Goal: Communication & Community: Answer question/provide support

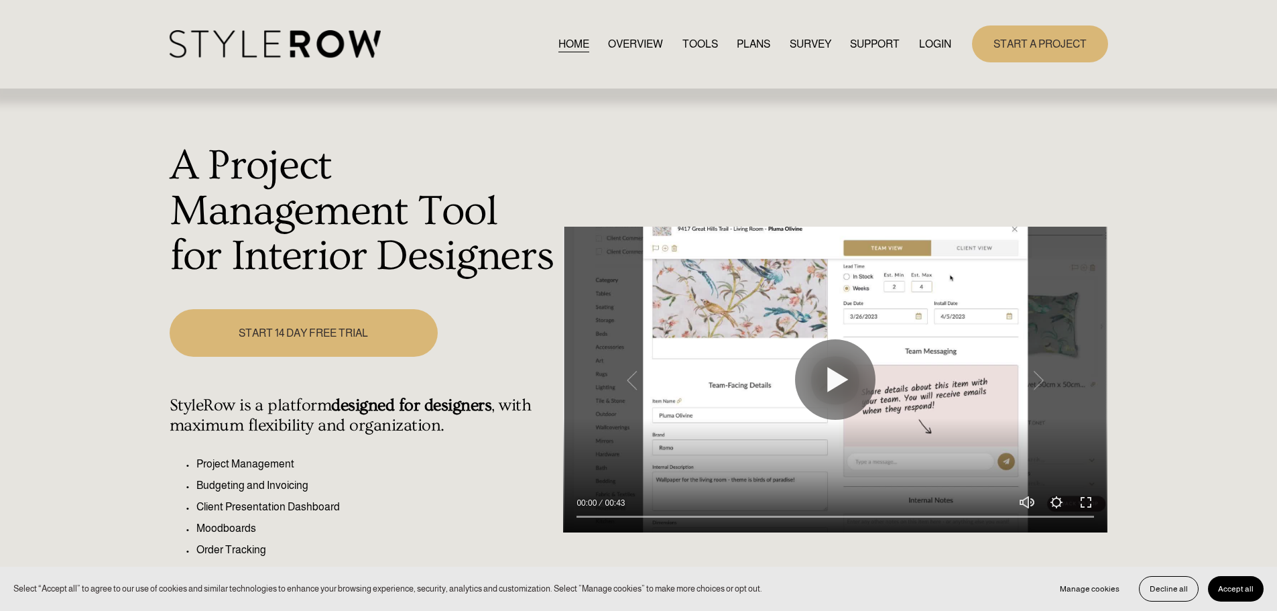
click at [936, 42] on link "LOGIN" at bounding box center [935, 44] width 32 height 18
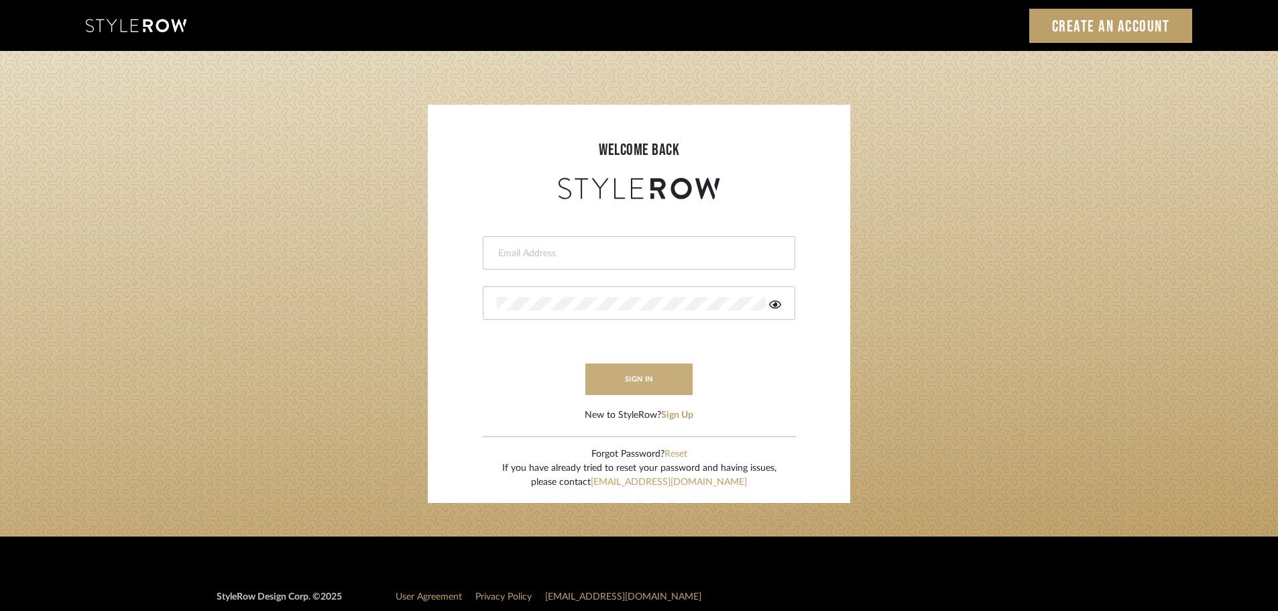
type input "[PERSON_NAME][EMAIL_ADDRESS][DOMAIN_NAME]"
click at [630, 375] on button "sign in" at bounding box center [638, 379] width 107 height 32
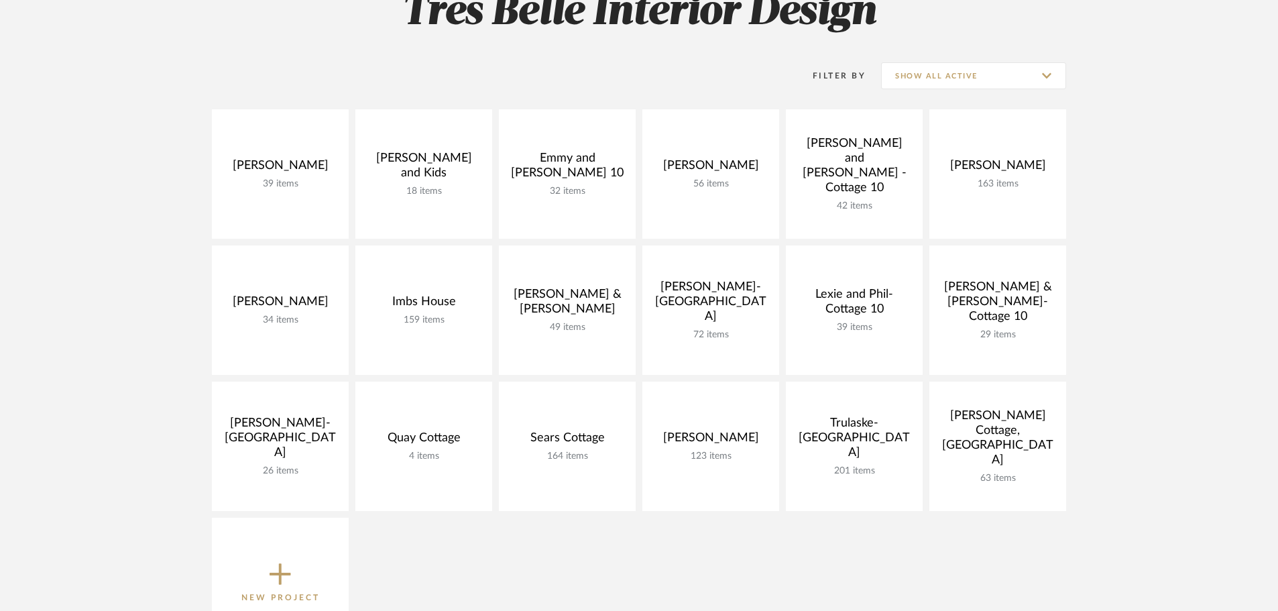
scroll to position [268, 0]
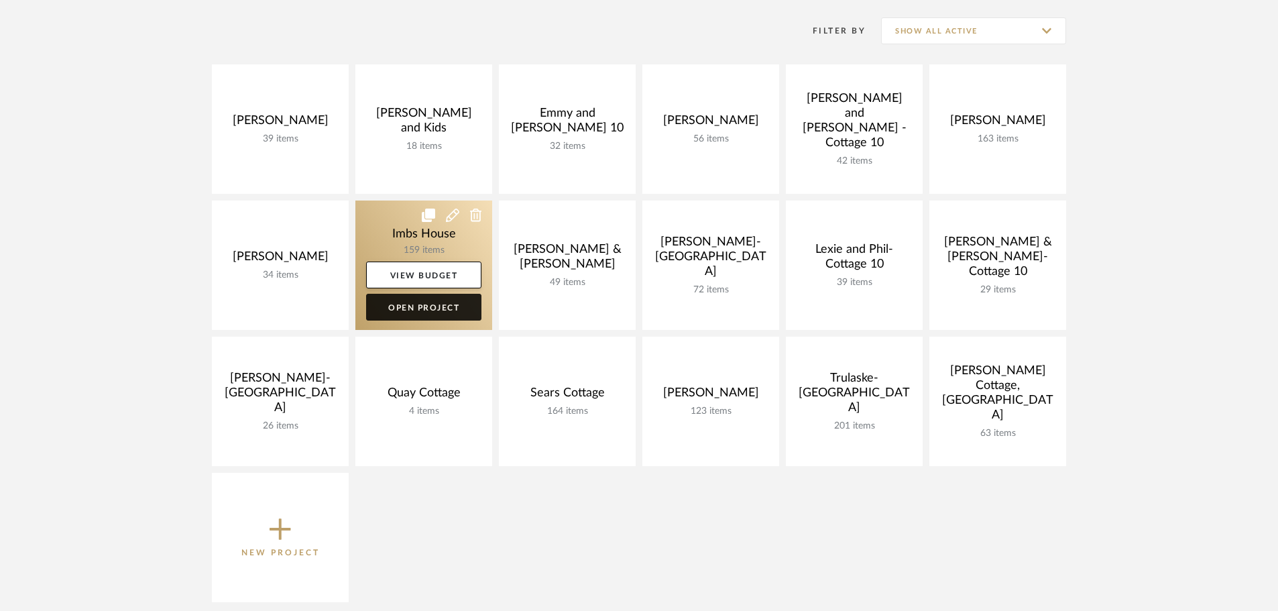
click at [422, 305] on link "Open Project" at bounding box center [423, 307] width 115 height 27
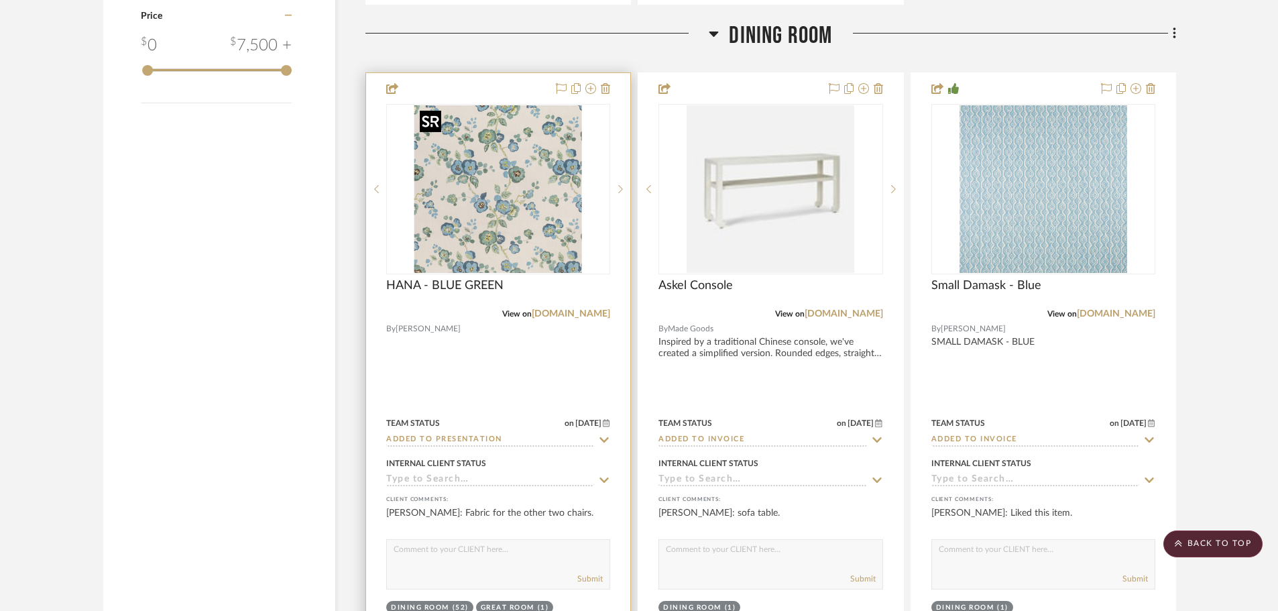
scroll to position [2212, 0]
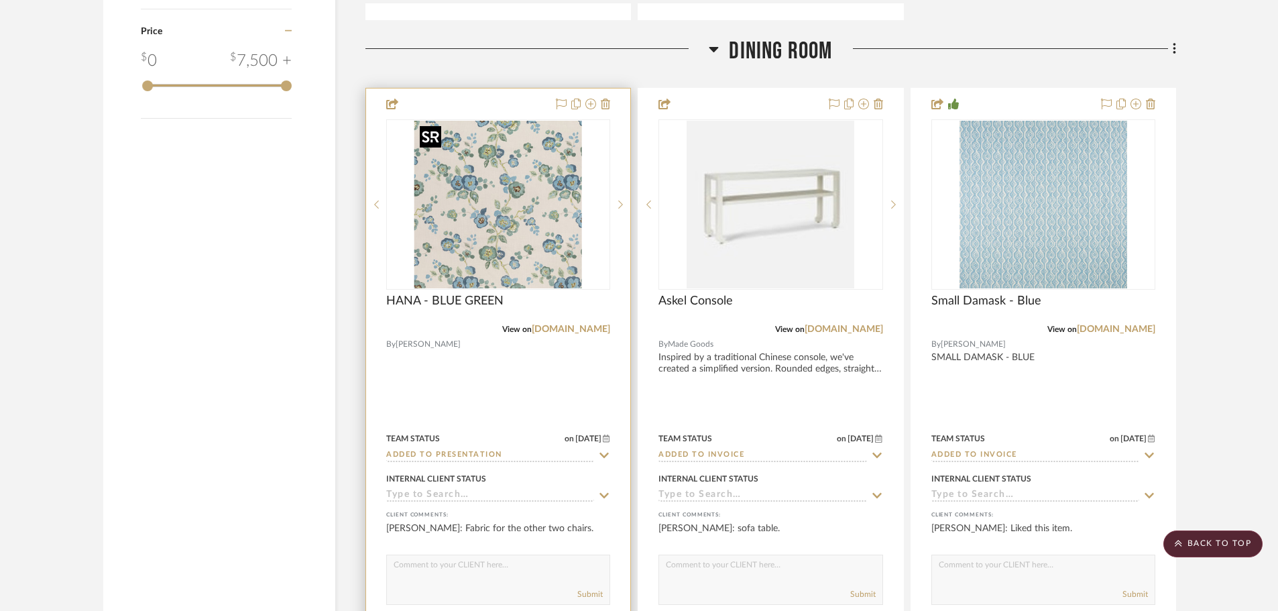
click at [528, 206] on img "0" at bounding box center [498, 205] width 168 height 168
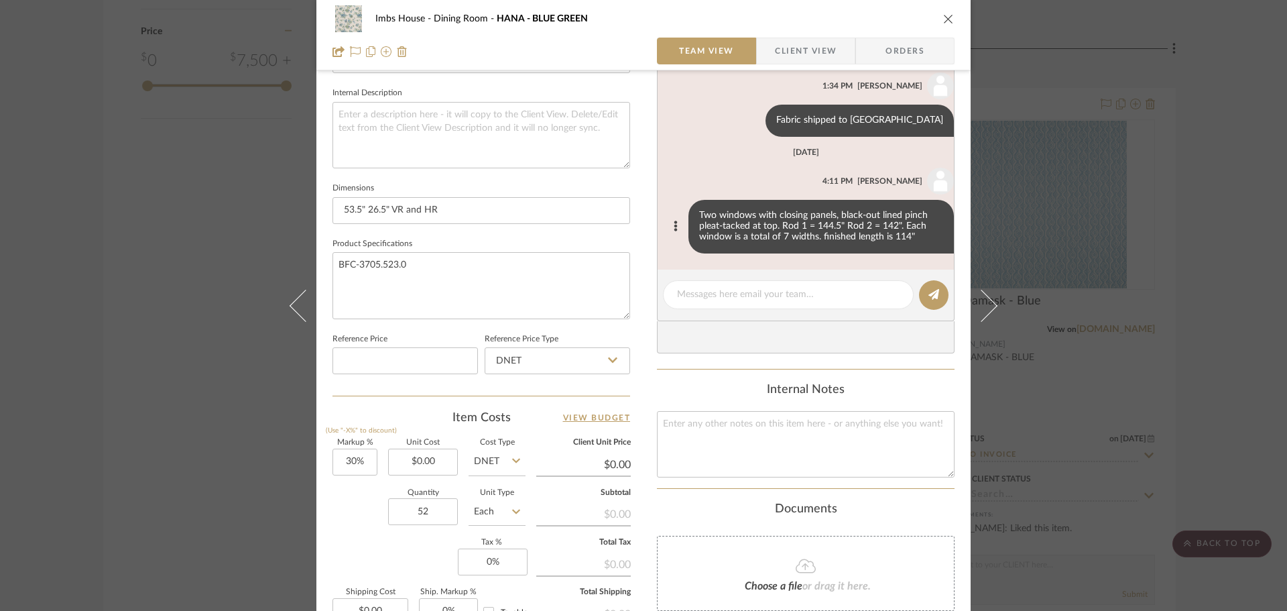
scroll to position [469, 0]
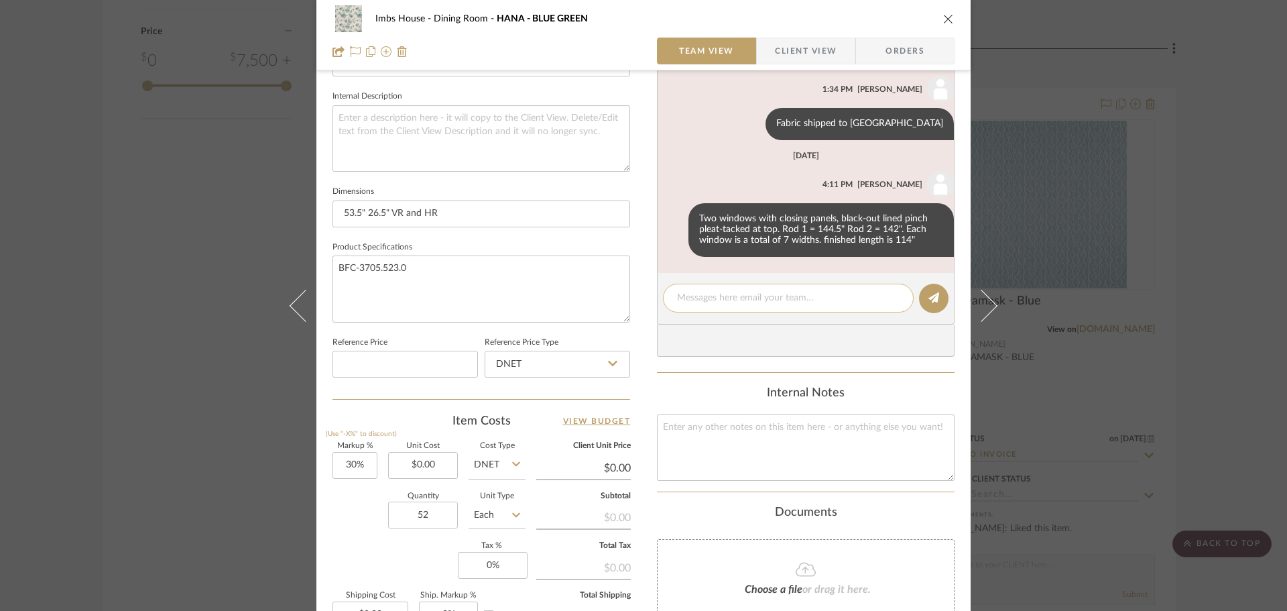
click at [767, 292] on textarea at bounding box center [788, 298] width 223 height 14
click at [715, 294] on textarea at bounding box center [788, 298] width 223 height 14
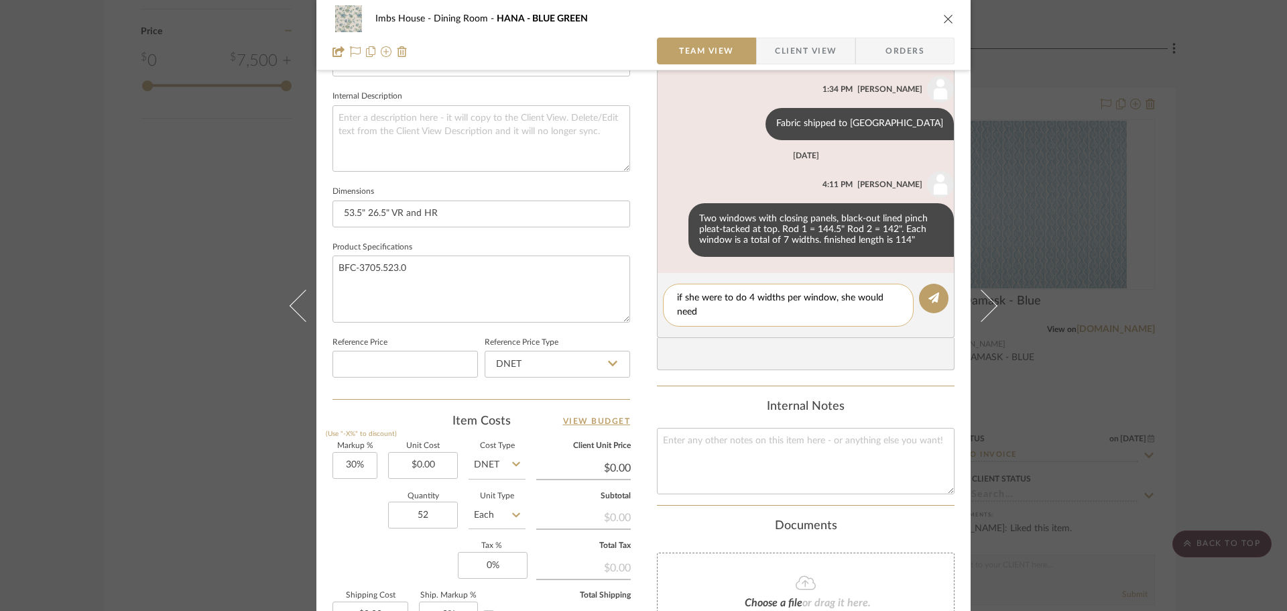
scroll to position [0, 0]
type textarea "if she were to do 4 widths per window, she would need 30 yards."
click at [929, 292] on icon at bounding box center [934, 297] width 11 height 11
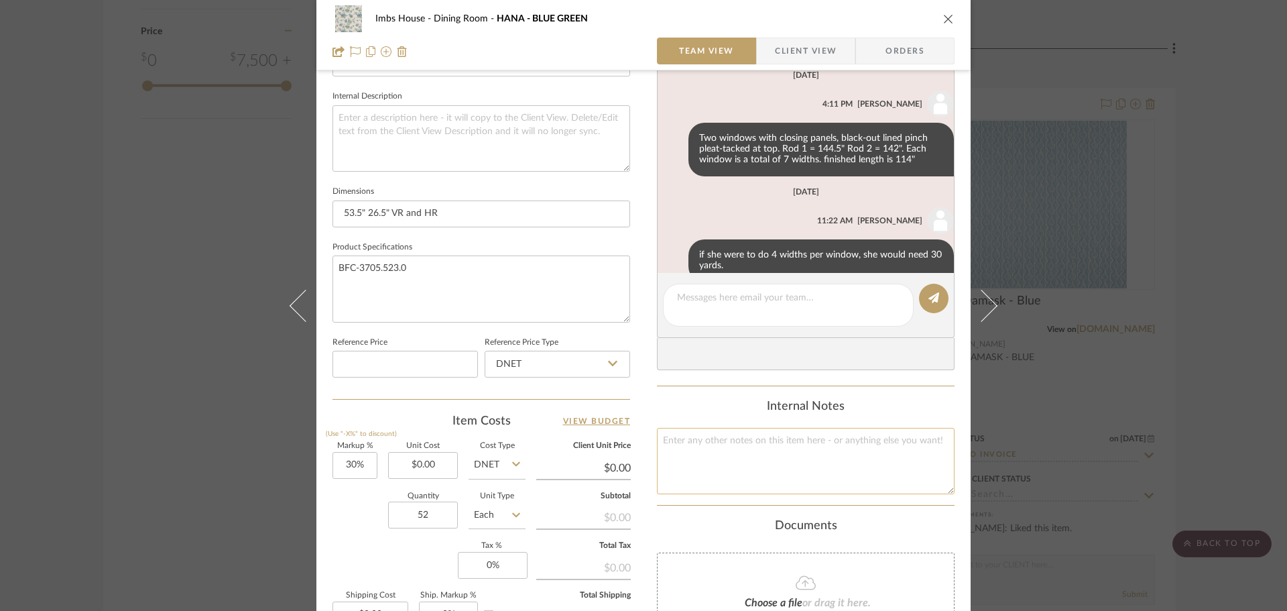
scroll to position [326, 0]
